Goal: Information Seeking & Learning: Learn about a topic

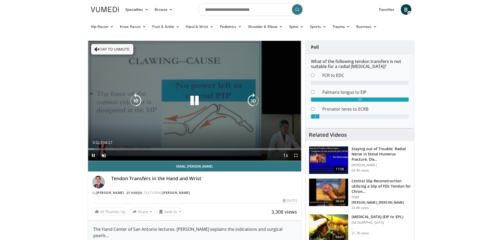
click at [95, 49] on icon "Video Player" at bounding box center [97, 49] width 5 height 5
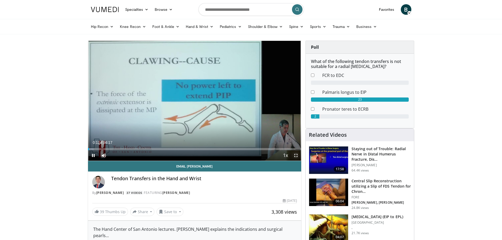
click at [295, 154] on span "Video Player" at bounding box center [296, 155] width 11 height 11
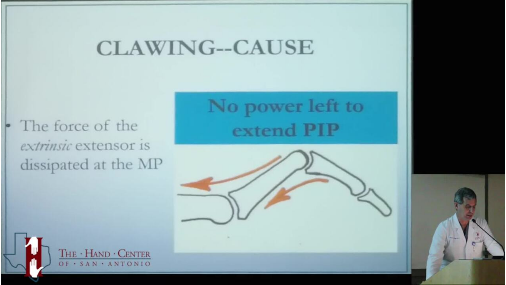
click at [133, 240] on video-js "**********" at bounding box center [253, 142] width 506 height 285
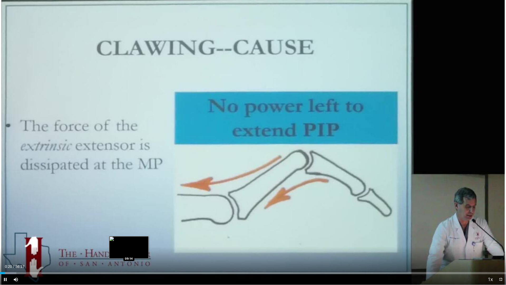
click at [129, 240] on div "Loaded : 3.22% 00:21 09:14" at bounding box center [253, 271] width 506 height 5
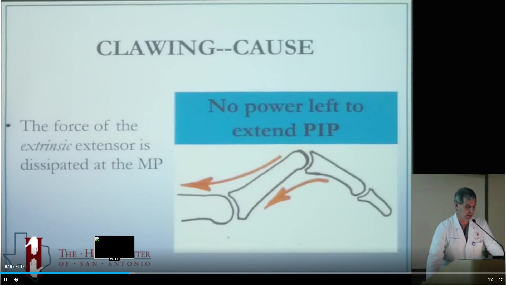
click at [114, 240] on div "Loaded : 26.66% 09:16 08:11" at bounding box center [253, 273] width 506 height 2
click at [118, 240] on div "Loaded : 23.45% 08:14 08:29" at bounding box center [253, 271] width 506 height 5
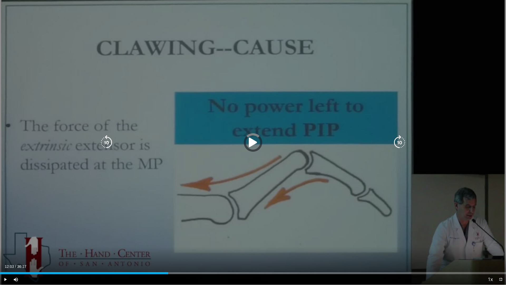
click at [168, 240] on div "Loaded : 26.66% 08:40 12:05" at bounding box center [253, 273] width 506 height 2
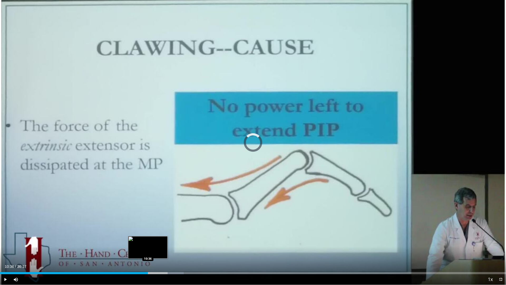
click at [148, 240] on div "Loaded : 36.32% 10:36 10:36" at bounding box center [253, 271] width 506 height 5
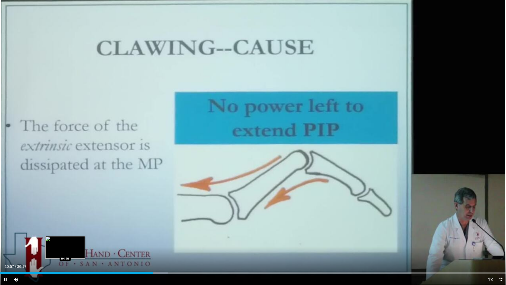
click at [65, 240] on div "Loaded : 33.10% 10:57 04:40" at bounding box center [253, 271] width 506 height 5
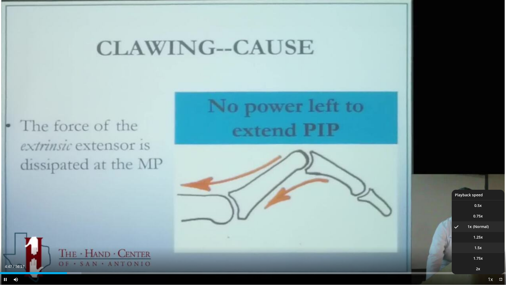
click at [485, 240] on li "1.5x" at bounding box center [478, 247] width 53 height 11
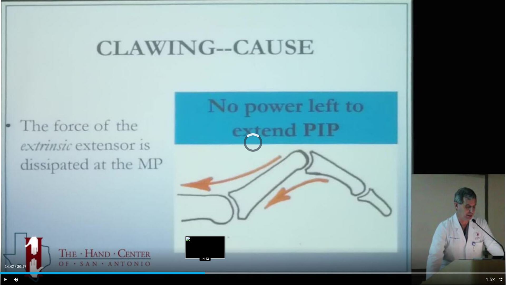
click at [205, 240] on div "Loaded : 20.95% 06:35 14:42" at bounding box center [253, 273] width 506 height 2
click at [198, 240] on div "Loaded : 40.92% 14:45 14:10" at bounding box center [253, 273] width 506 height 2
click at [188, 240] on div "14:11" at bounding box center [99, 273] width 198 height 2
click at [501, 240] on span "Video Player" at bounding box center [501, 279] width 11 height 11
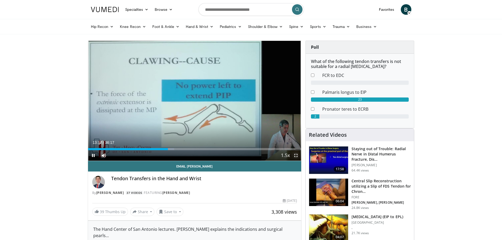
click at [298, 157] on span "Video Player" at bounding box center [296, 155] width 11 height 11
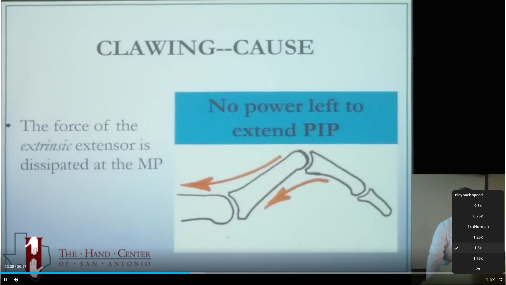
click at [488, 240] on span "Video Player" at bounding box center [490, 279] width 7 height 11
click at [472, 236] on li "1.25x" at bounding box center [478, 237] width 53 height 11
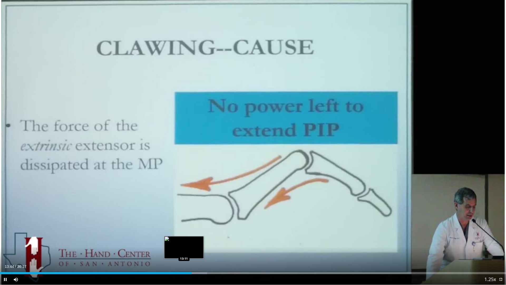
click at [184, 240] on div "Loaded : 40.92% 13:44 13:11" at bounding box center [253, 273] width 506 height 2
click at [176, 240] on div "Loaded : 39.18% 12:36 12:36" at bounding box center [253, 273] width 506 height 2
click at [180, 240] on div "Progress Bar" at bounding box center [183, 273] width 16 height 2
click at [184, 240] on div "Loaded : 38.62% 13:00 13:13" at bounding box center [253, 273] width 506 height 2
click at [182, 240] on div "Loaded : 39.54% 13:16 13:04" at bounding box center [253, 273] width 506 height 2
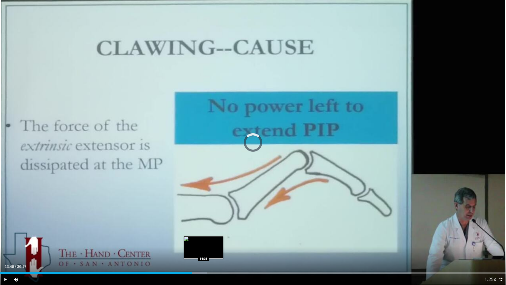
click at [204, 240] on div "Loaded : 40.92% 13:46 14:35" at bounding box center [253, 271] width 506 height 5
click at [199, 240] on div "Loaded : 42.30% 14:38 14:16" at bounding box center [253, 271] width 506 height 5
click at [196, 240] on div "Loaded : 42.76% 14:17 14:02" at bounding box center [253, 271] width 506 height 5
click at [194, 240] on div "Loaded : 39.63% 14:03 13:53" at bounding box center [253, 271] width 506 height 5
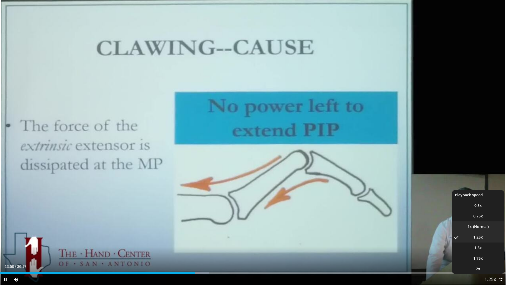
click at [472, 227] on span "1x" at bounding box center [470, 226] width 4 height 5
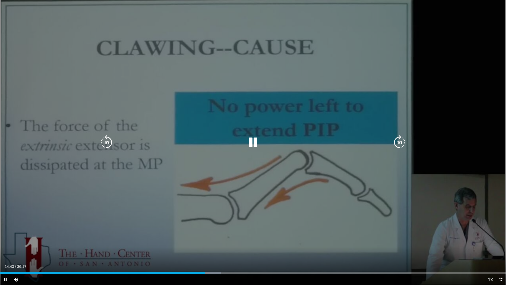
click at [263, 170] on div "10 seconds Tap to unmute" at bounding box center [253, 142] width 506 height 284
click at [239, 154] on div "10 seconds Tap to unmute" at bounding box center [253, 142] width 506 height 284
click at [288, 157] on div "10 seconds Tap to unmute" at bounding box center [253, 142] width 506 height 284
click at [211, 169] on div "10 seconds Tap to unmute" at bounding box center [253, 142] width 506 height 284
click at [253, 142] on icon "Video Player" at bounding box center [253, 142] width 15 height 15
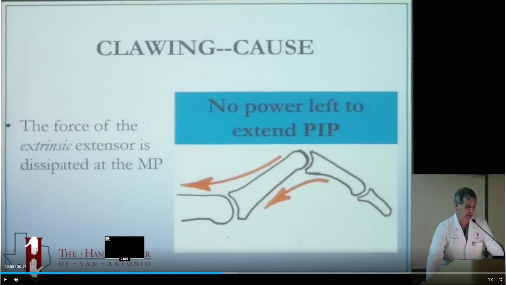
click at [125, 240] on div "Loaded : 46.89% 15:55 08:56" at bounding box center [253, 271] width 506 height 5
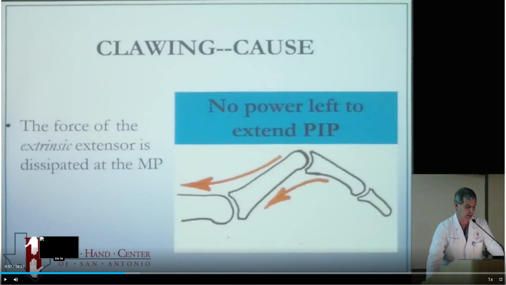
click at [59, 240] on div "Loaded : 27.58% 08:57 04:14" at bounding box center [253, 271] width 506 height 5
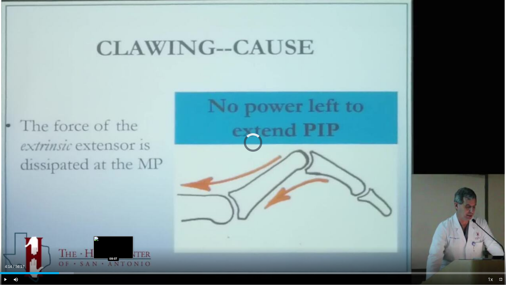
click at [113, 240] on div "Loaded : 14.58% 04:14 08:07" at bounding box center [253, 271] width 506 height 5
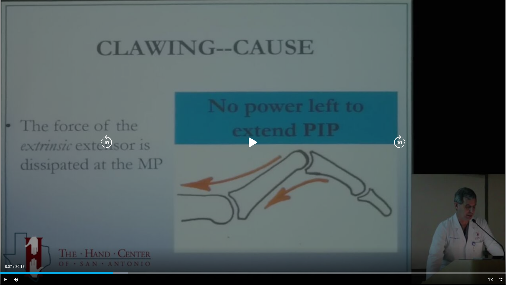
click at [162, 174] on div "10 seconds Tap to unmute" at bounding box center [253, 142] width 506 height 284
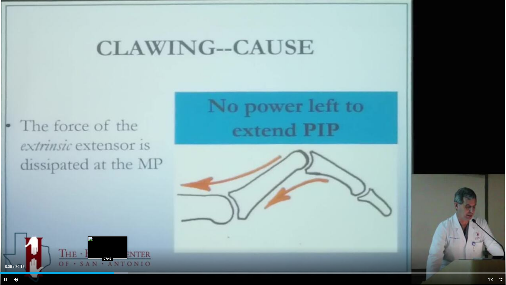
click at [108, 240] on div "Loaded : 25.29% 08:09 07:42" at bounding box center [253, 271] width 506 height 5
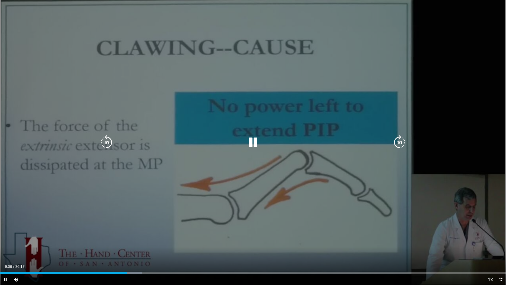
click at [329, 137] on div "10 seconds Tap to unmute" at bounding box center [253, 142] width 506 height 284
click at [254, 139] on icon "Video Player" at bounding box center [253, 142] width 15 height 15
click at [236, 170] on div "10 seconds Tap to unmute" at bounding box center [253, 142] width 506 height 284
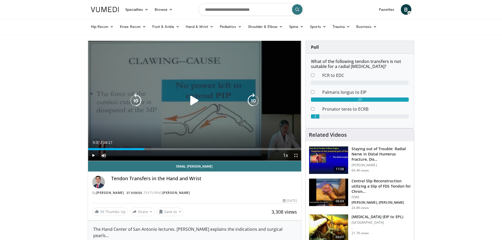
click at [199, 100] on icon "Video Player" at bounding box center [194, 100] width 15 height 15
drag, startPoint x: 163, startPoint y: 98, endPoint x: 132, endPoint y: 104, distance: 31.9
click at [163, 98] on div "Video Player" at bounding box center [195, 100] width 128 height 11
click at [199, 101] on icon "Video Player" at bounding box center [194, 100] width 15 height 15
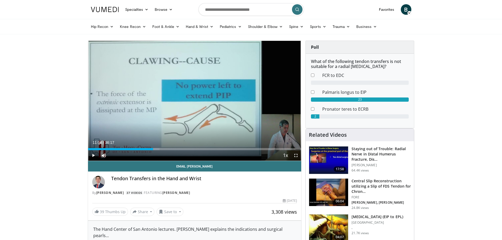
click at [144, 151] on div "Current Time 11:06 / Duration 36:17 Play Skip Backward Skip Forward Mute Loaded…" at bounding box center [195, 155] width 214 height 11
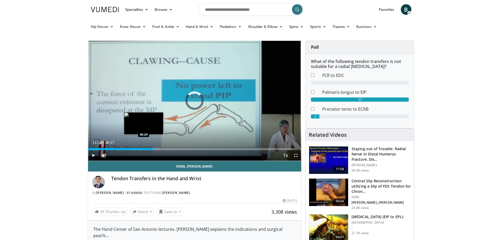
click at [144, 149] on div "11:06" at bounding box center [120, 149] width 65 height 2
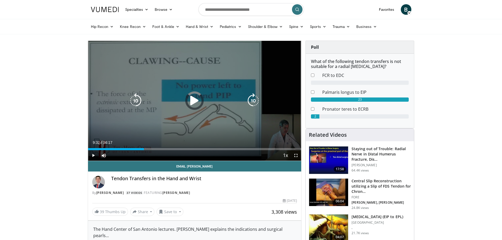
click at [193, 104] on icon "Video Player" at bounding box center [194, 100] width 15 height 15
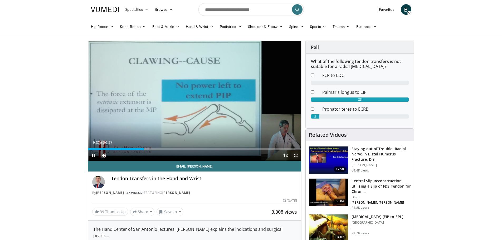
click at [298, 155] on span "Video Player" at bounding box center [296, 155] width 11 height 11
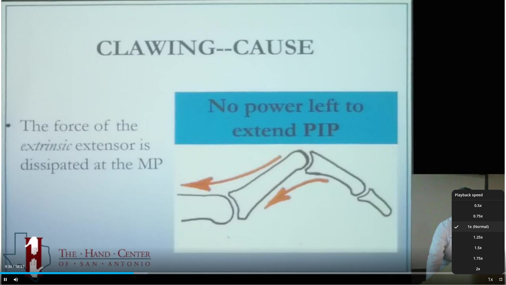
click at [493, 240] on span "Video Player" at bounding box center [490, 279] width 7 height 11
click at [477, 239] on span "1.25x" at bounding box center [478, 236] width 9 height 5
click at [471, 225] on span "1x" at bounding box center [470, 226] width 4 height 5
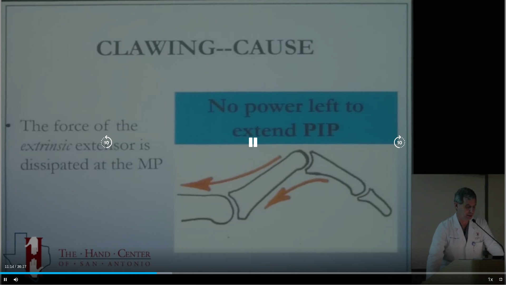
click at [173, 186] on div "10 seconds Tap to unmute" at bounding box center [253, 142] width 506 height 284
click at [218, 211] on div "10 seconds Tap to unmute" at bounding box center [253, 142] width 506 height 284
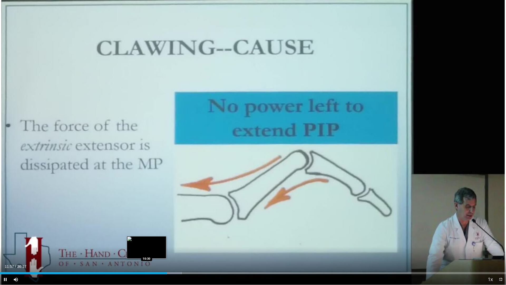
click at [147, 240] on div "11:57" at bounding box center [83, 273] width 167 height 2
click at [134, 240] on div "Loaded : 32.18% 10:36 09:36" at bounding box center [253, 271] width 506 height 5
click at [139, 240] on div "Loaded : 29.42% 09:38 09:57" at bounding box center [253, 271] width 506 height 5
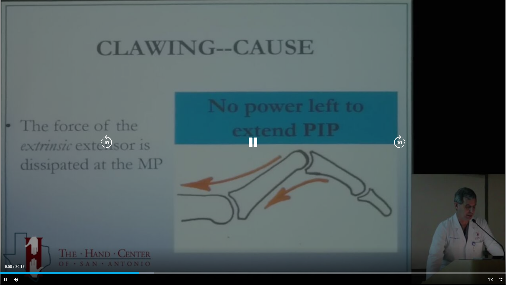
click at [175, 195] on div "10 seconds Tap to unmute" at bounding box center [253, 142] width 506 height 284
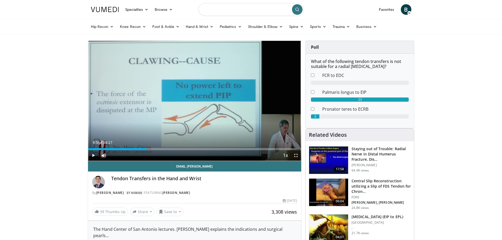
click at [272, 15] on input "Search topics, interventions" at bounding box center [251, 9] width 105 height 13
type input "**********"
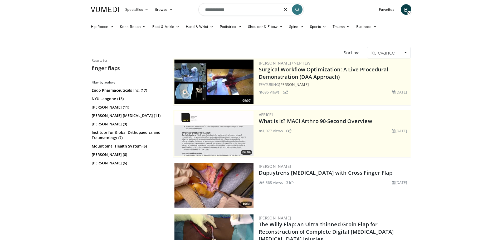
drag, startPoint x: 215, startPoint y: 10, endPoint x: 254, endPoint y: 12, distance: 39.1
click at [254, 12] on input "**********" at bounding box center [251, 9] width 105 height 13
type input "**********"
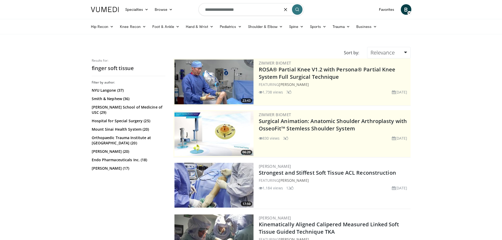
drag, startPoint x: 216, startPoint y: 9, endPoint x: 272, endPoint y: 9, distance: 56.2
click at [272, 9] on input "**********" at bounding box center [251, 9] width 105 height 13
type input "**********"
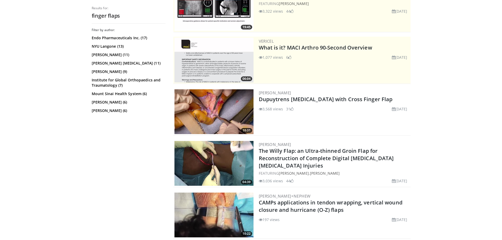
scroll to position [105, 0]
